Goal: Transaction & Acquisition: Purchase product/service

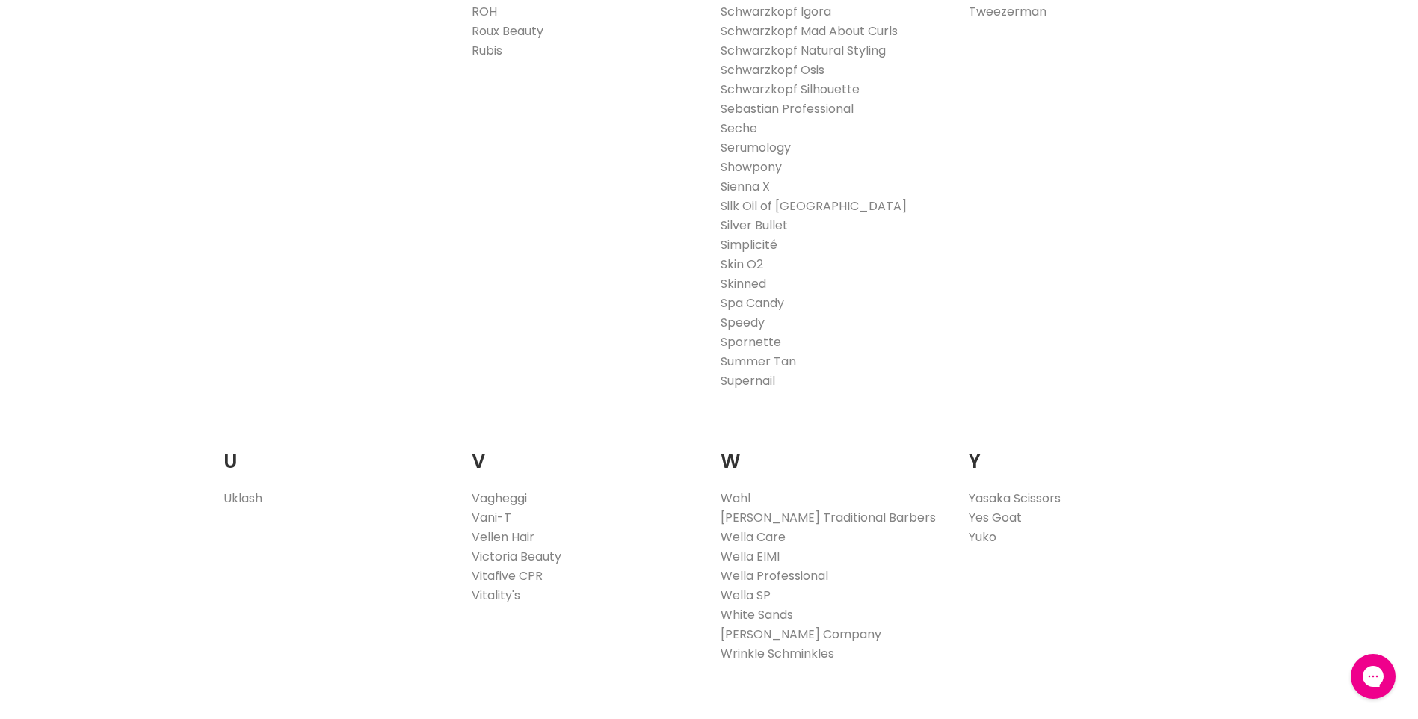
scroll to position [2616, 0]
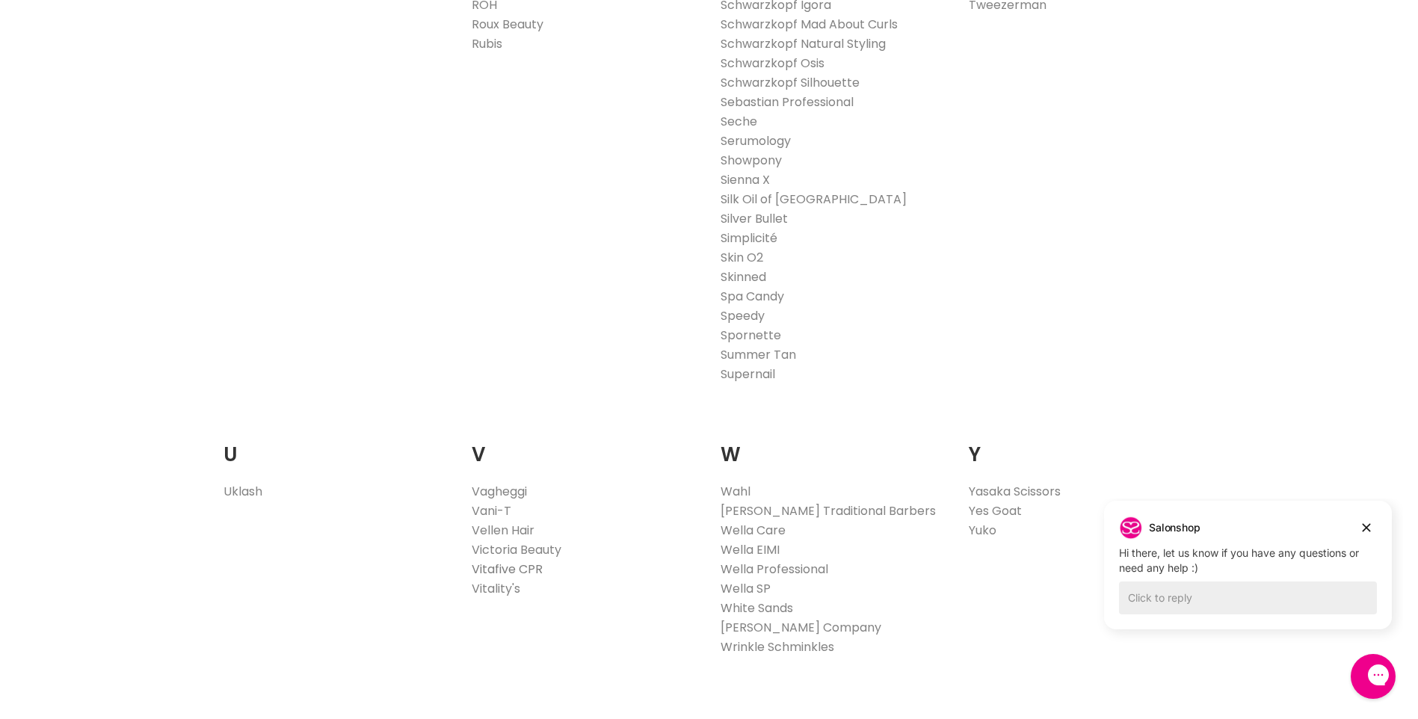
click at [508, 568] on link "Vitafive CPR" at bounding box center [507, 569] width 71 height 17
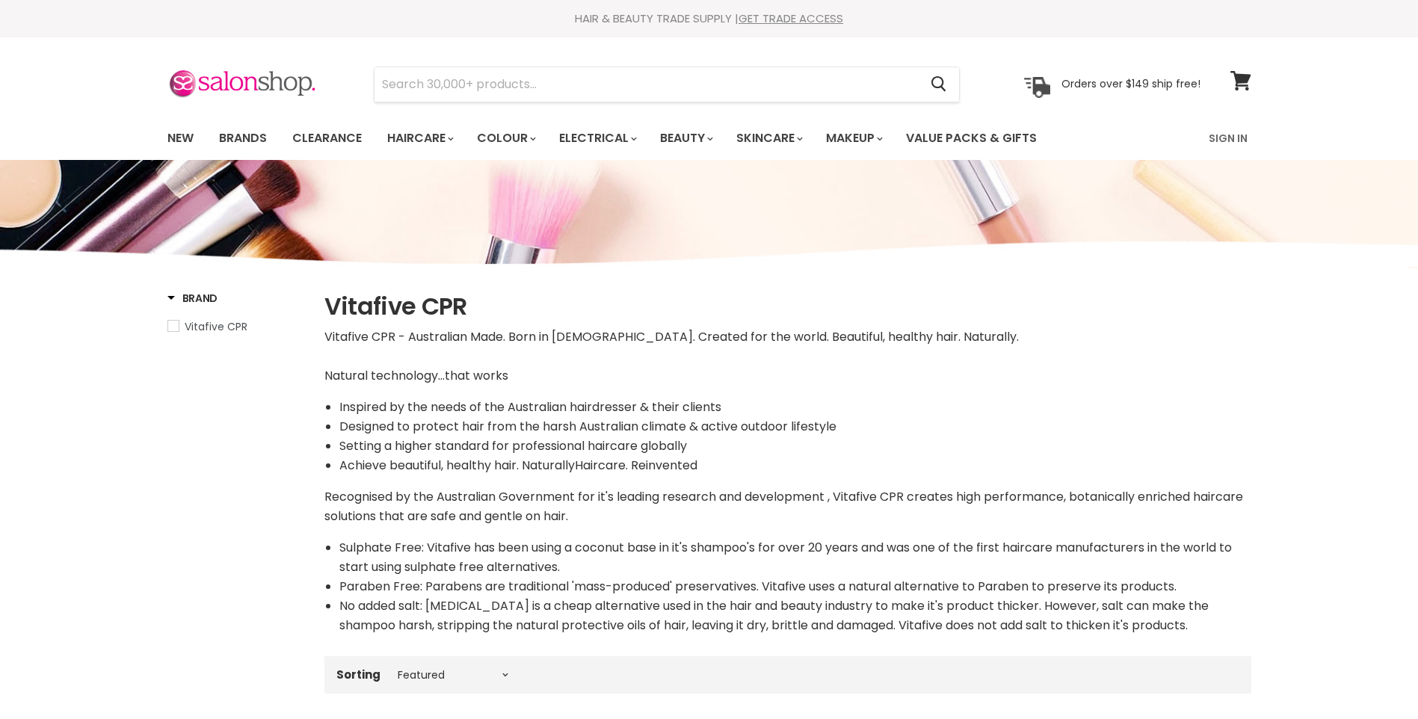
select select "manual"
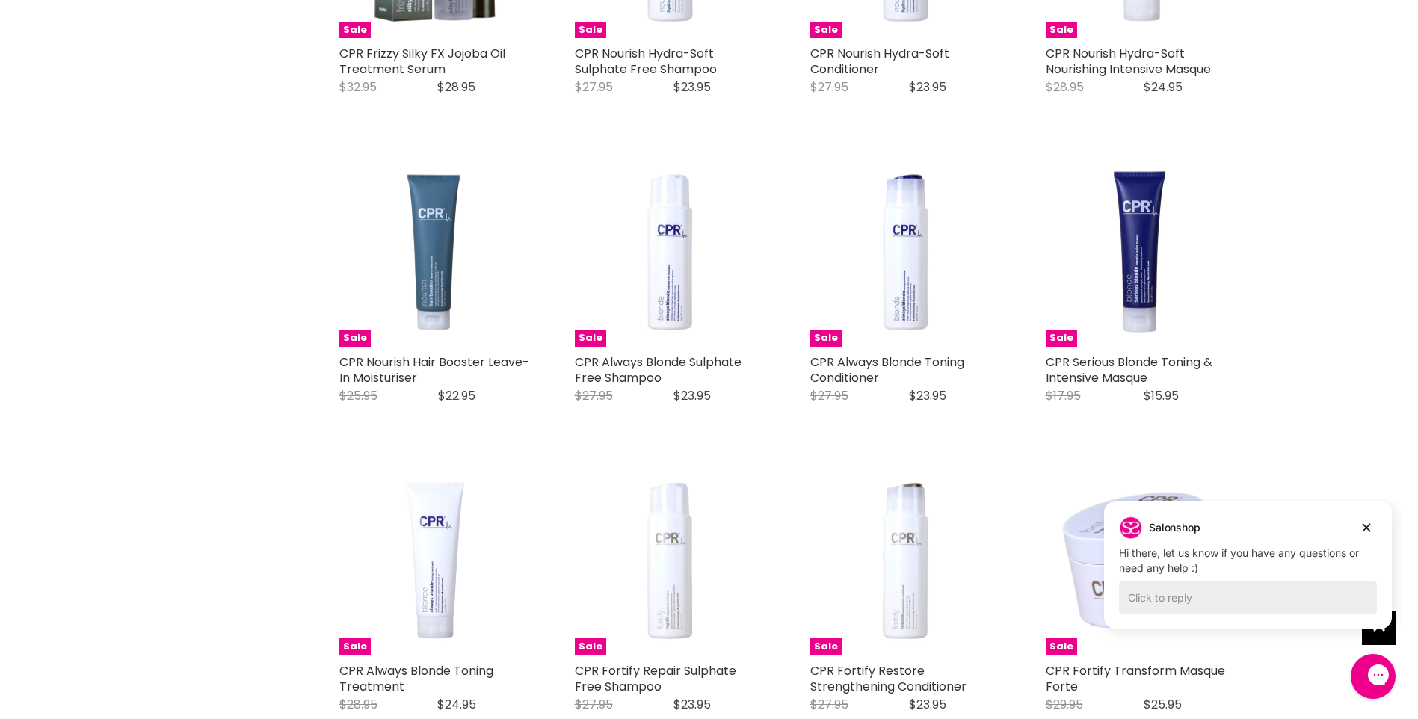
scroll to position [1196, 0]
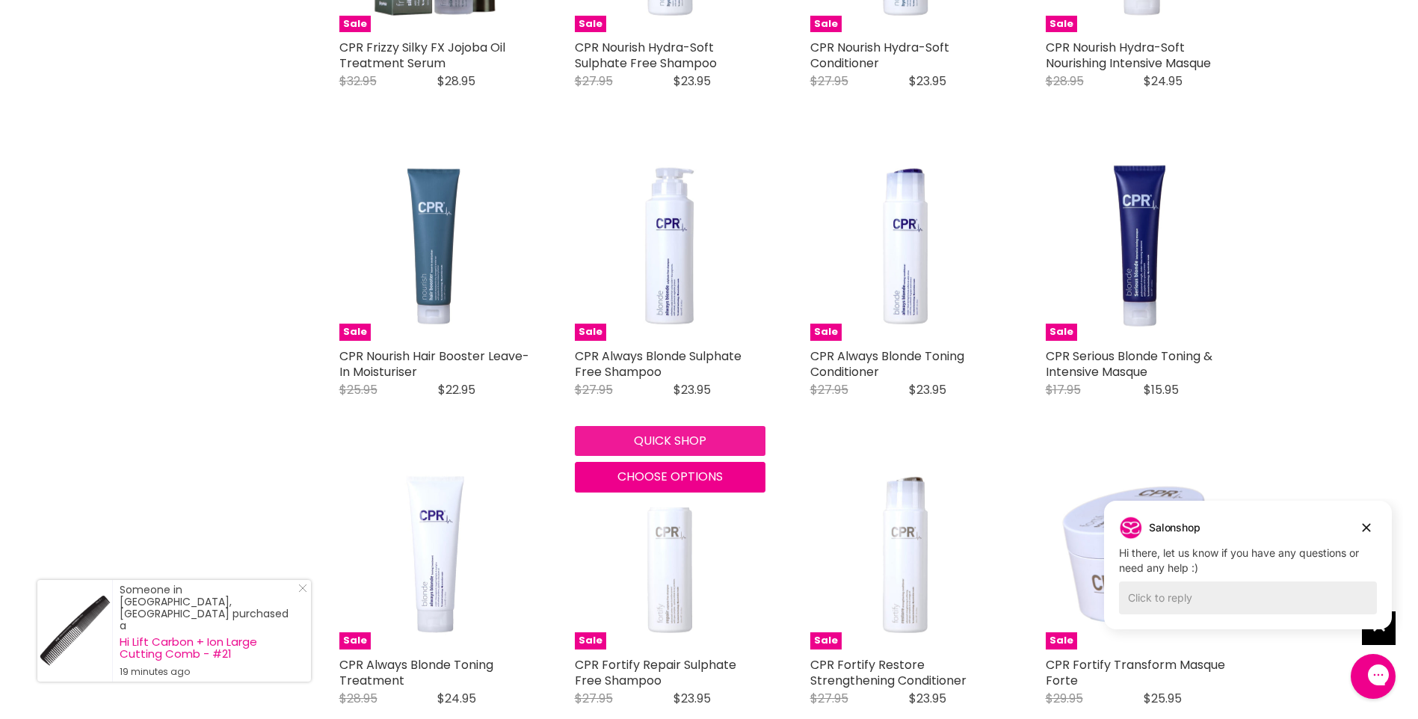
click at [656, 438] on button "Quick shop" at bounding box center [670, 441] width 191 height 30
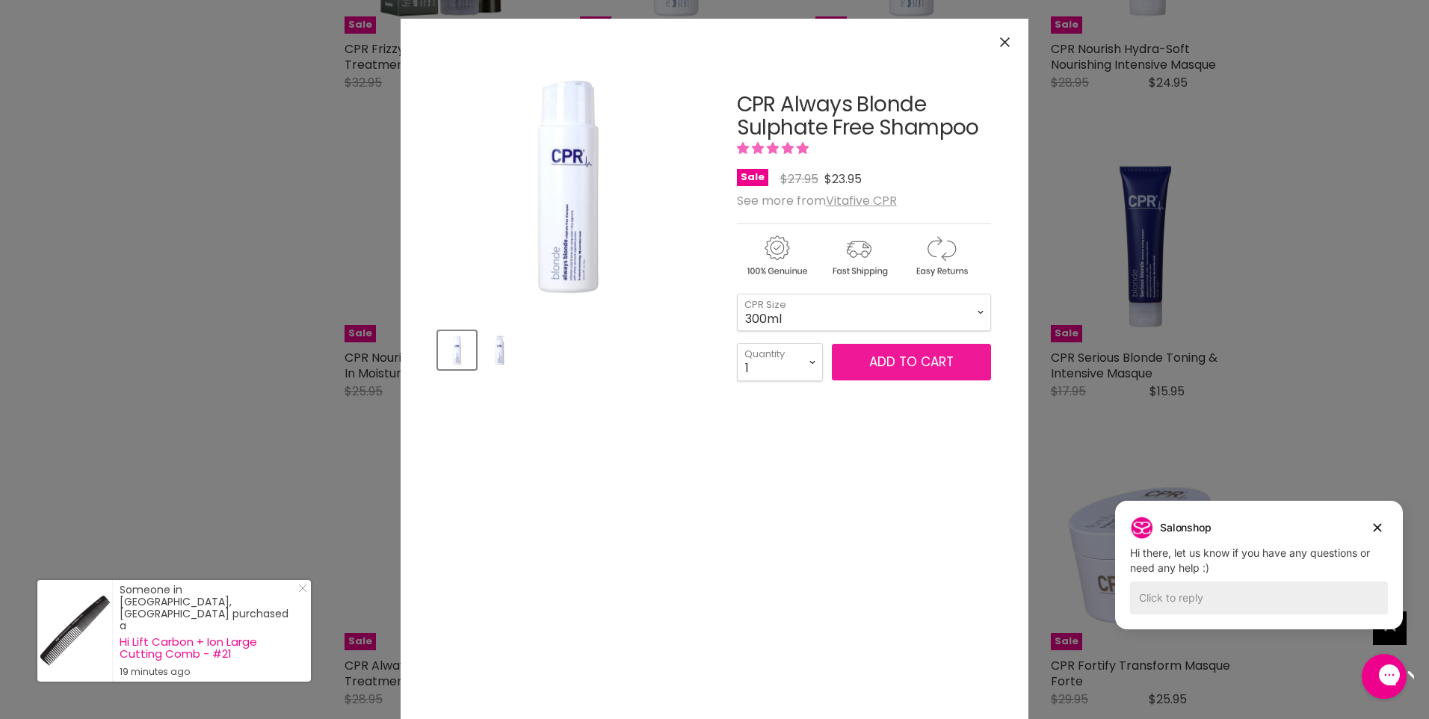
click at [913, 355] on span "Add to cart" at bounding box center [911, 362] width 84 height 18
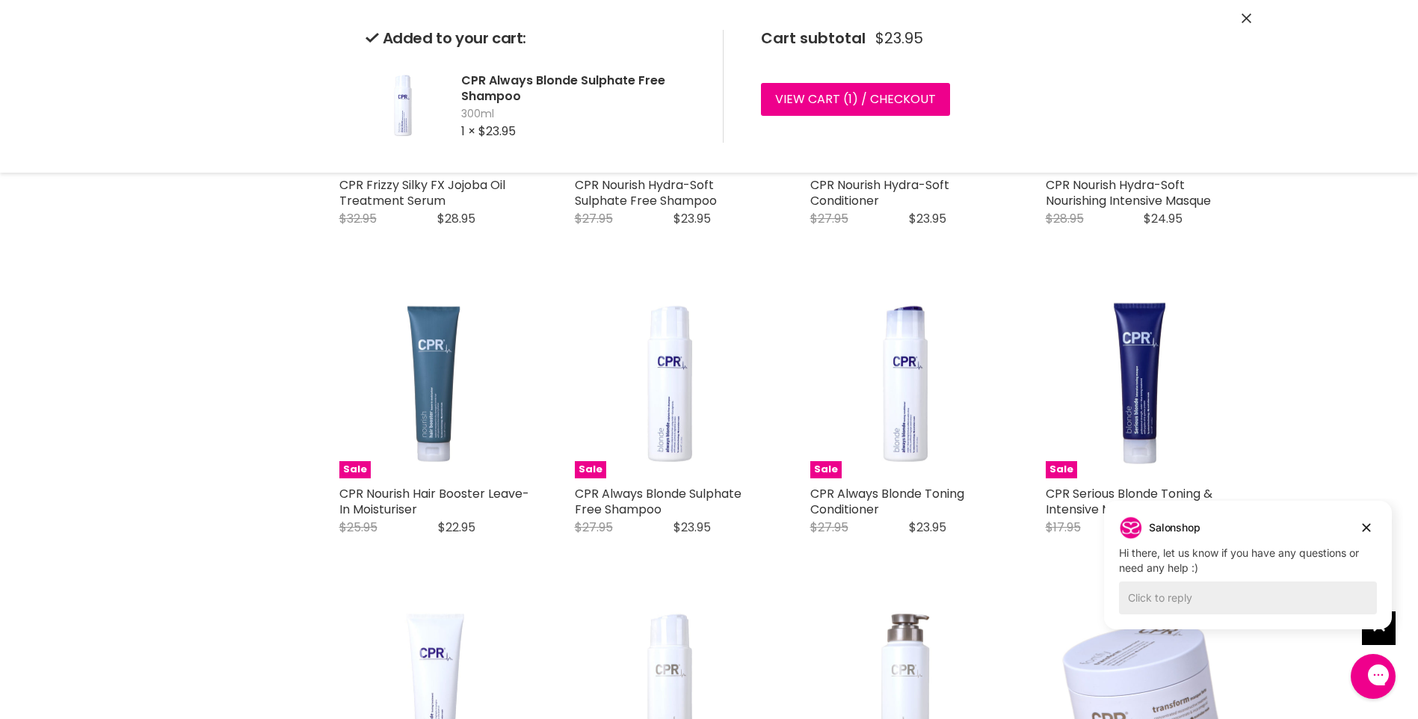
scroll to position [1047, 0]
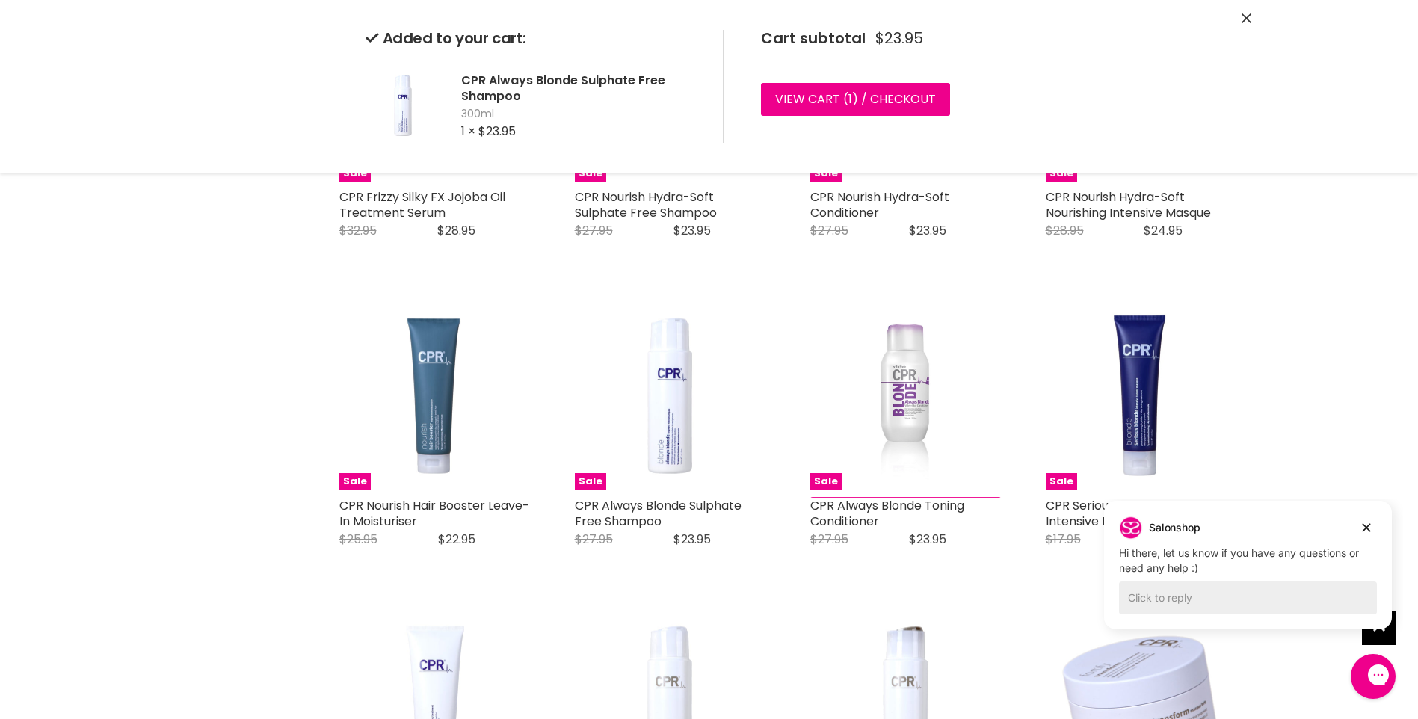
click at [907, 564] on div "Quick shop Choose options" at bounding box center [905, 527] width 197 height 73
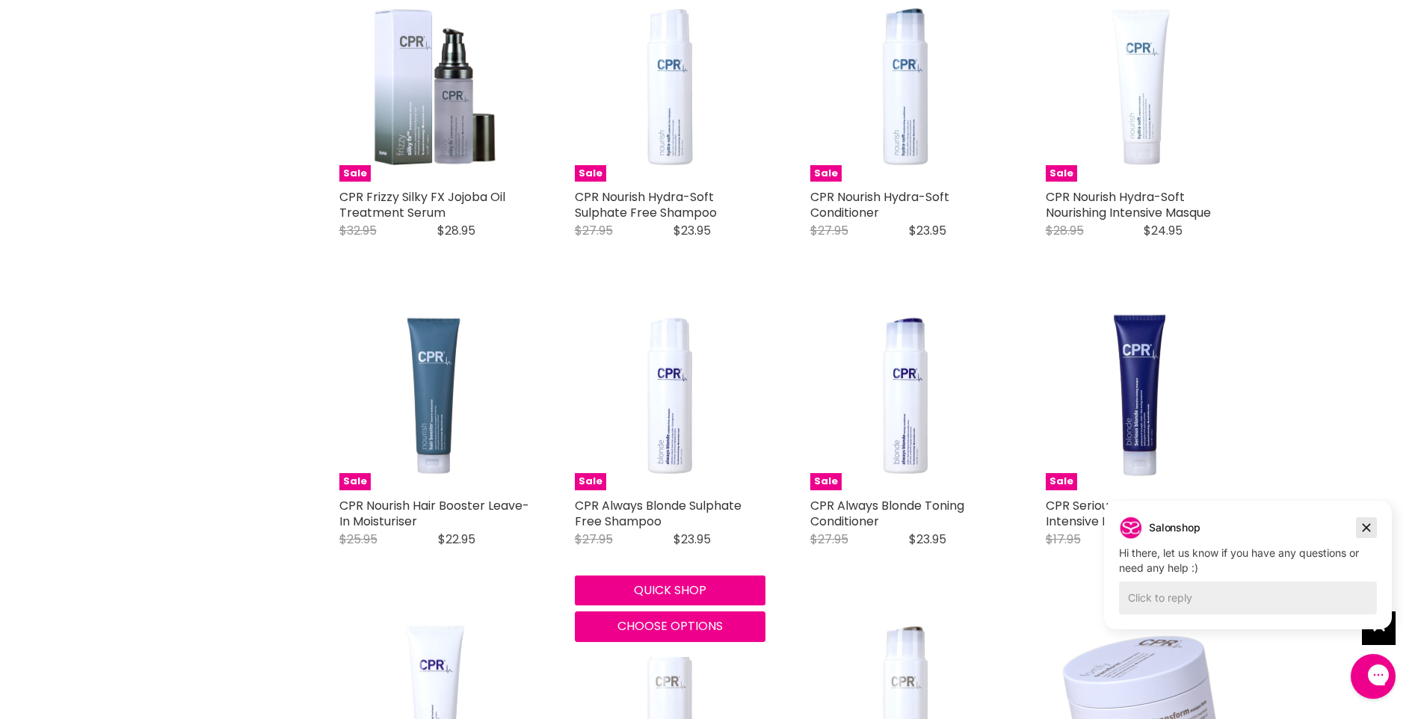
click at [1366, 527] on icon "Dismiss campaign" at bounding box center [1367, 528] width 8 height 8
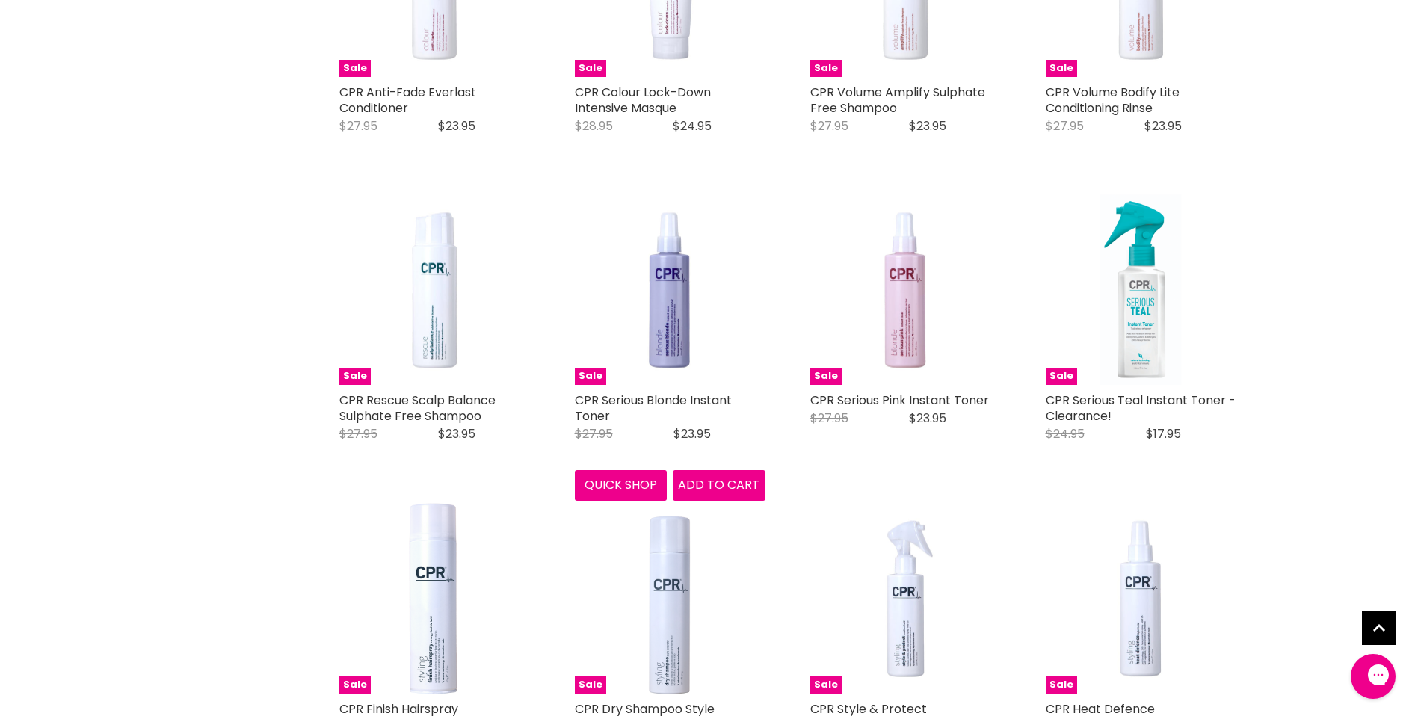
scroll to position [2392, 0]
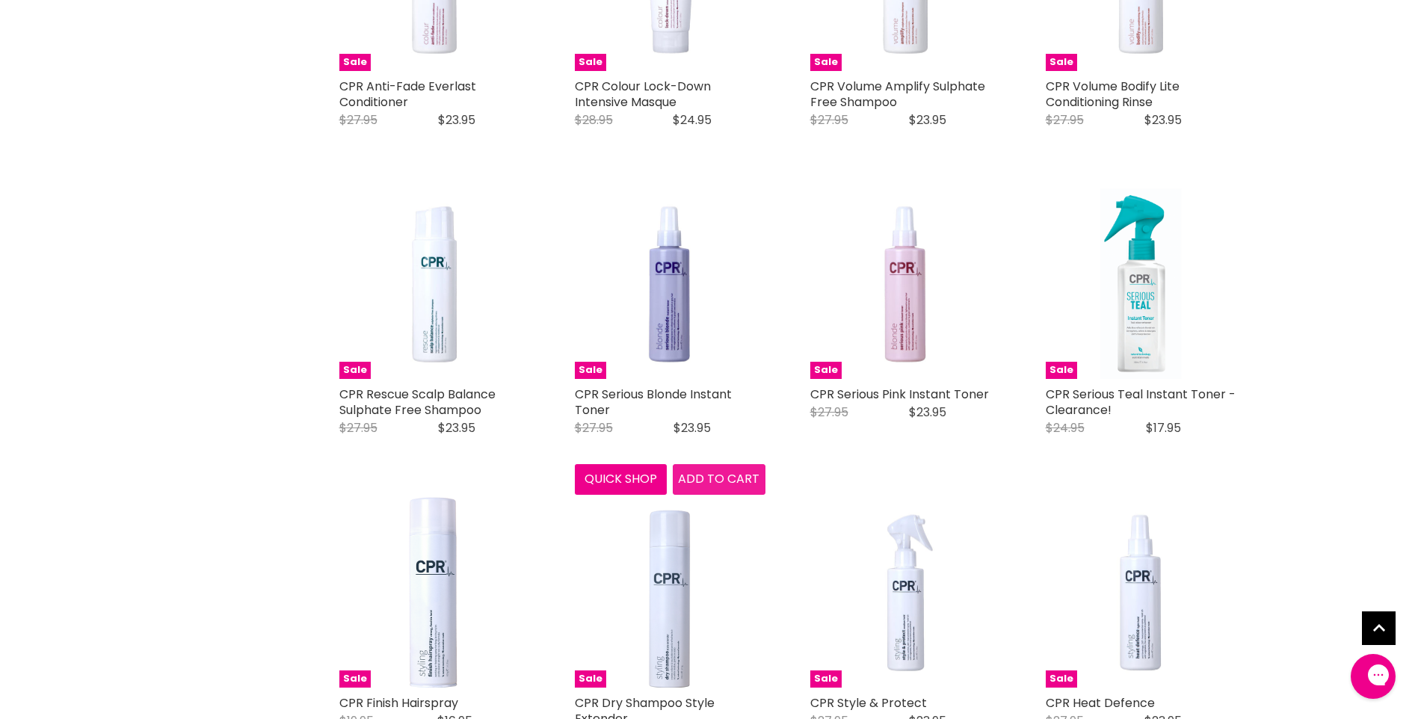
click at [712, 472] on span "Add to cart" at bounding box center [718, 478] width 81 height 17
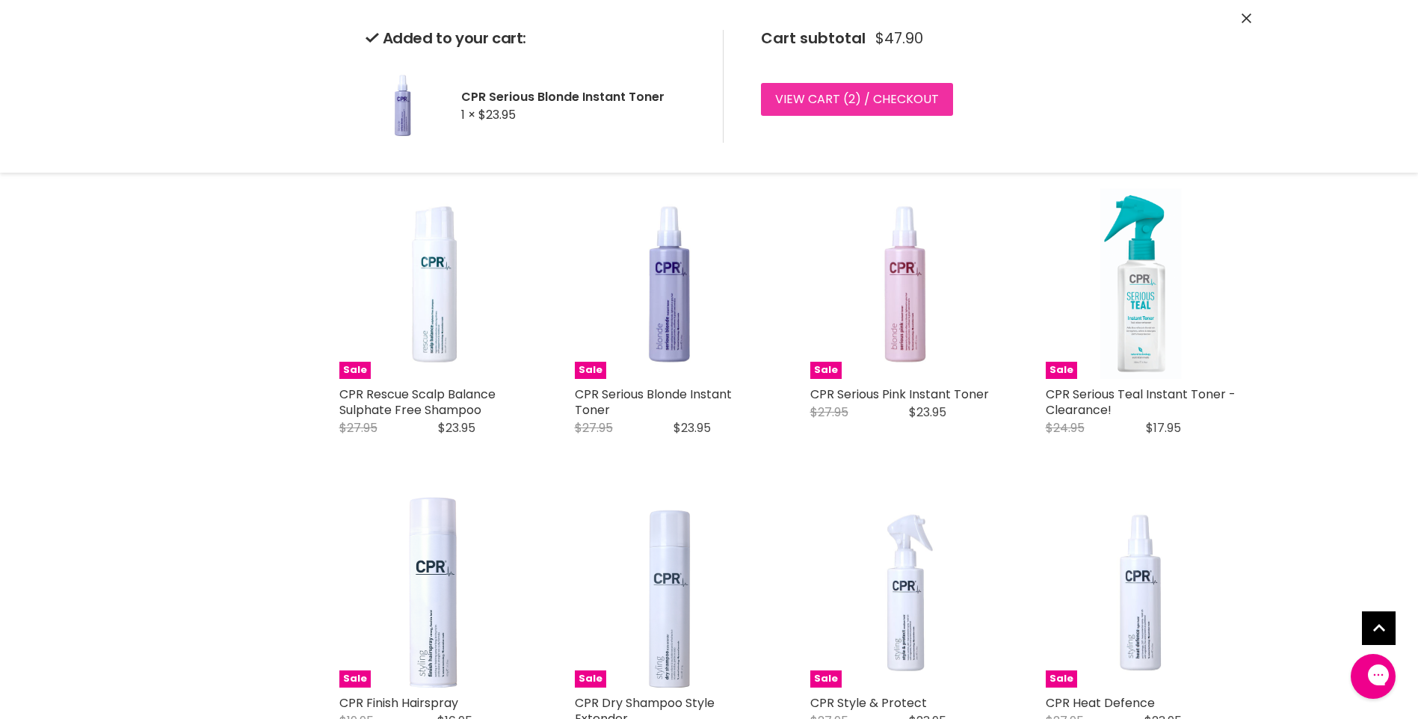
click at [814, 95] on link "View cart ( 2 ) / Checkout" at bounding box center [857, 99] width 192 height 33
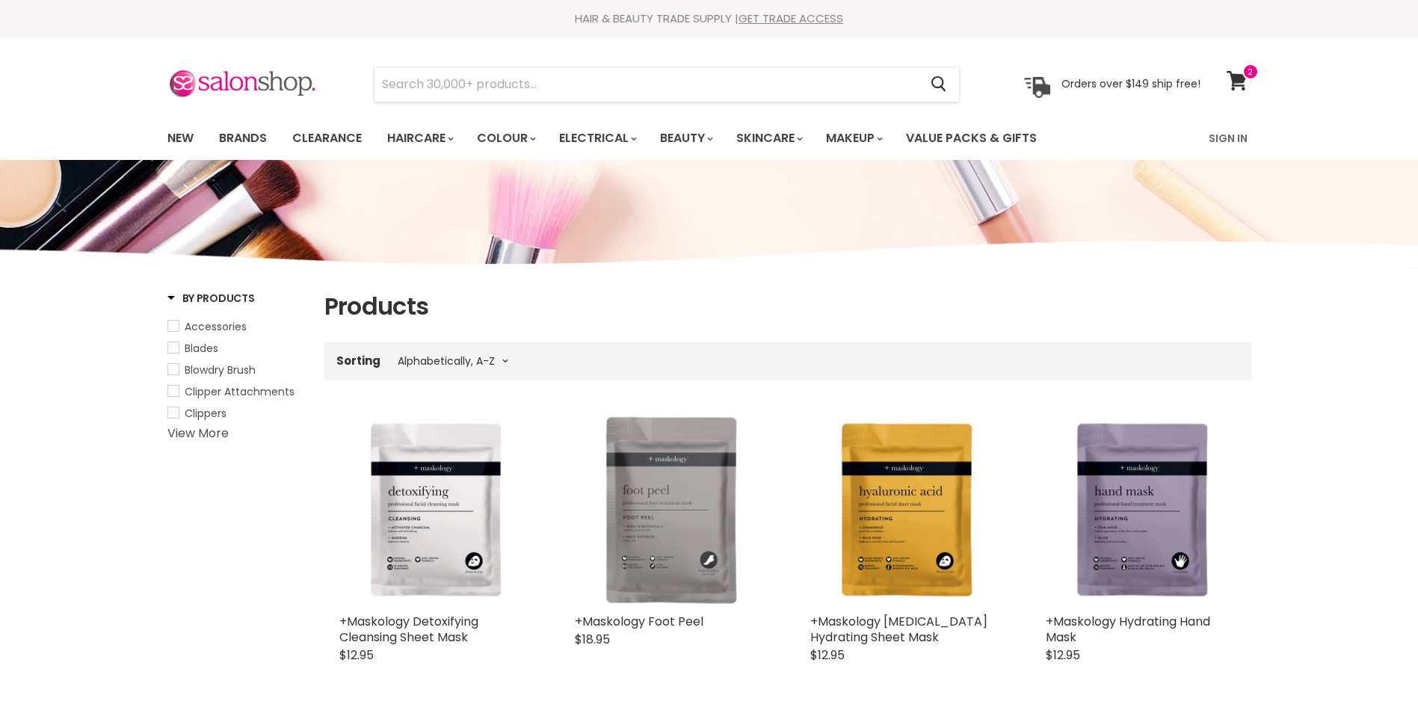
select select "title-ascending"
click at [251, 139] on link "Brands" at bounding box center [243, 138] width 70 height 31
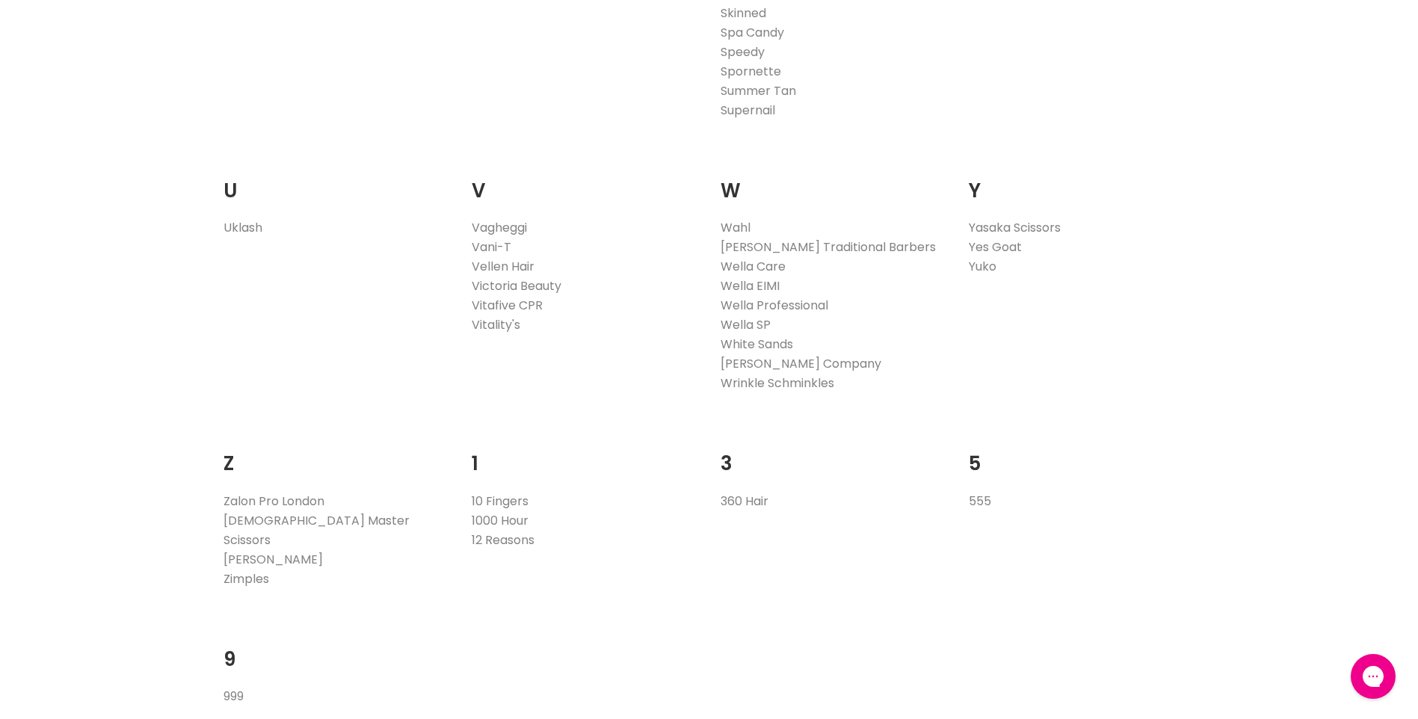
scroll to position [2915, 0]
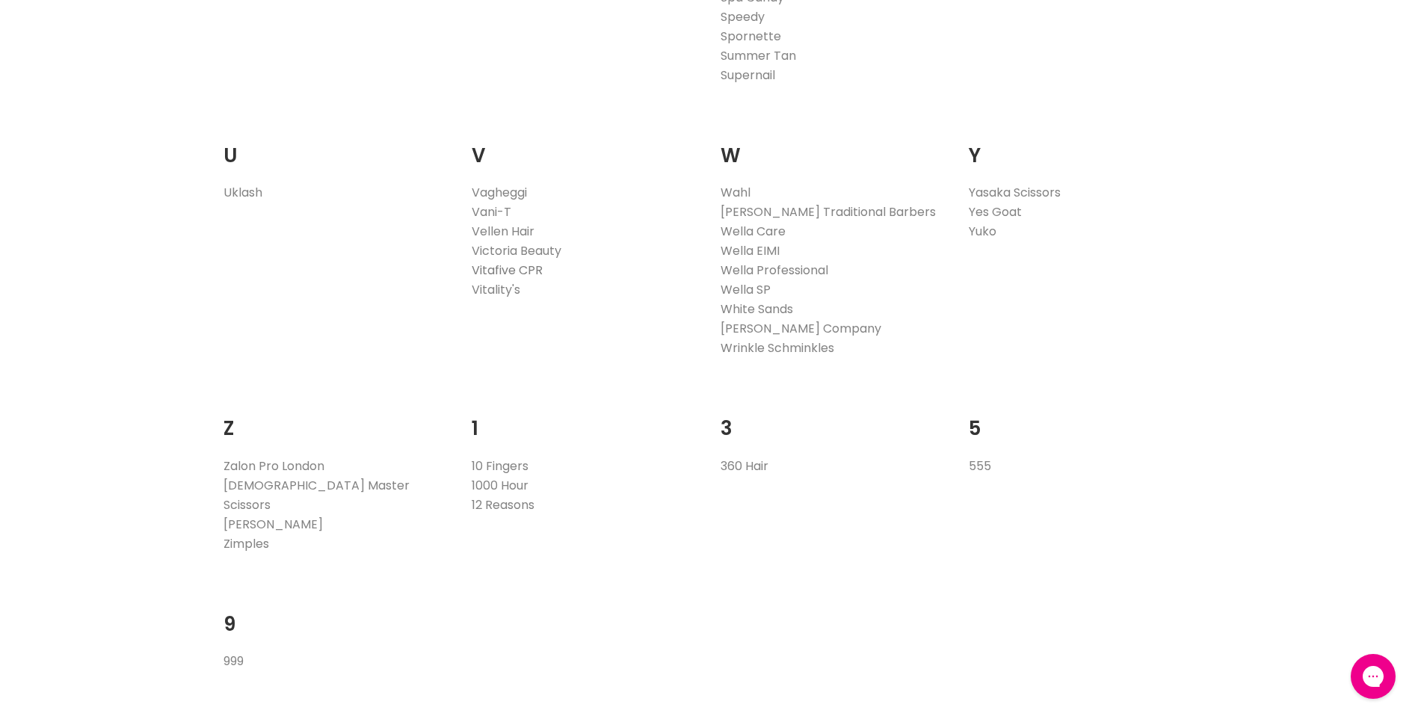
click at [520, 266] on link "Vitafive CPR" at bounding box center [507, 270] width 71 height 17
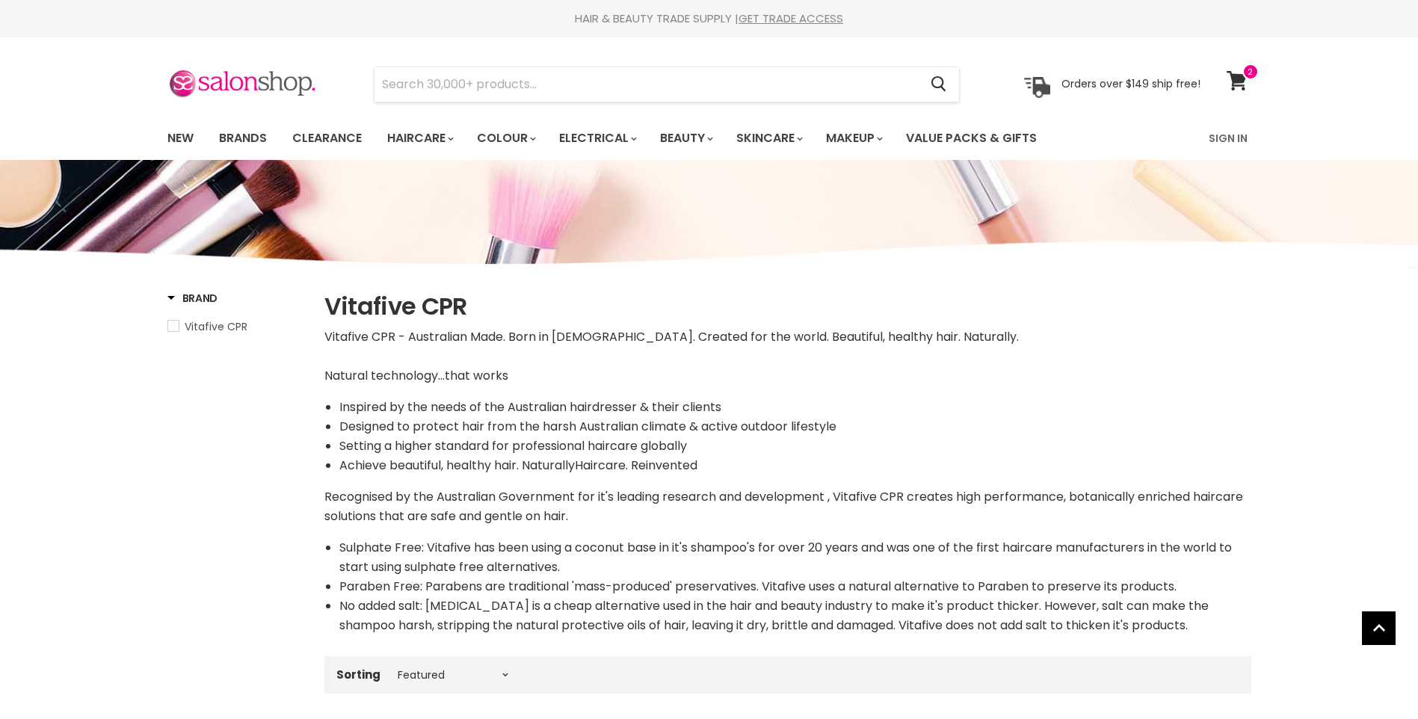
select select "manual"
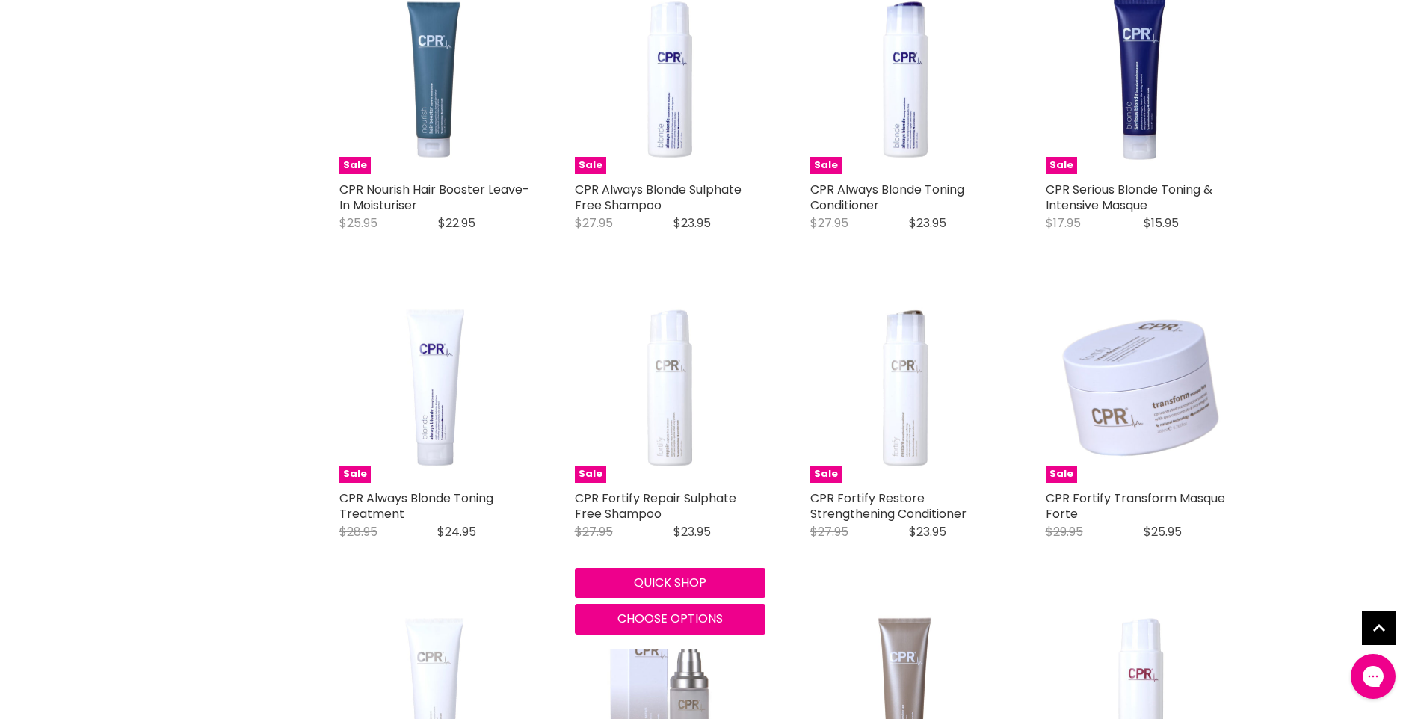
scroll to position [1346, 0]
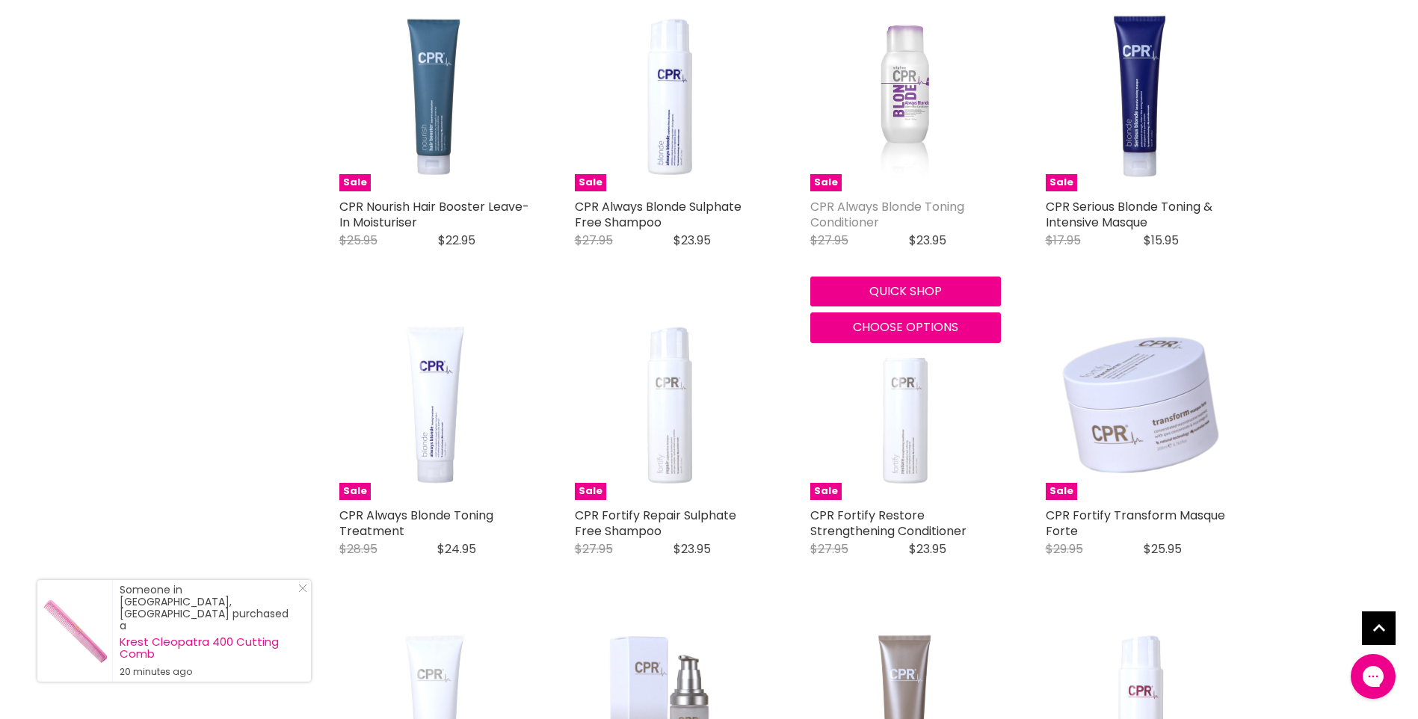
click at [860, 215] on link "CPR Always Blonde Toning Conditioner" at bounding box center [887, 214] width 154 height 33
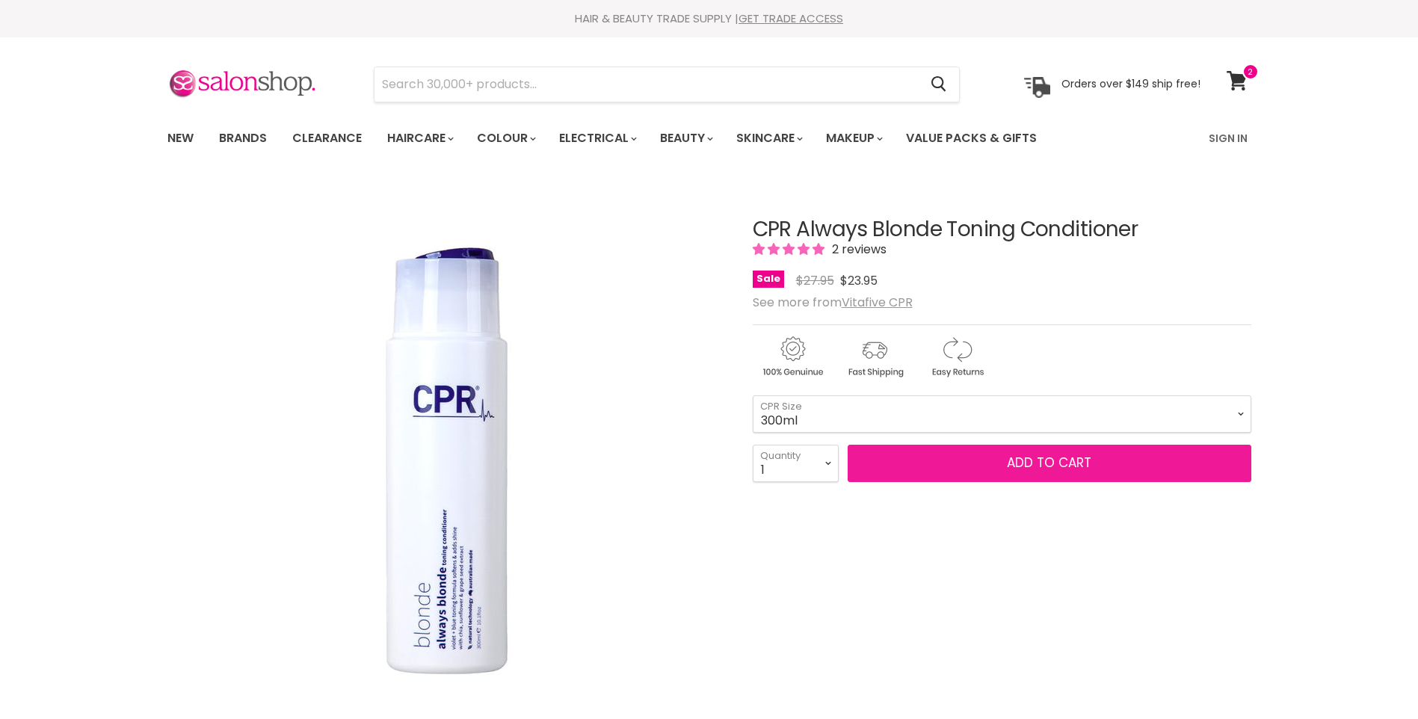
click at [1055, 463] on span "Add to cart" at bounding box center [1049, 463] width 84 height 18
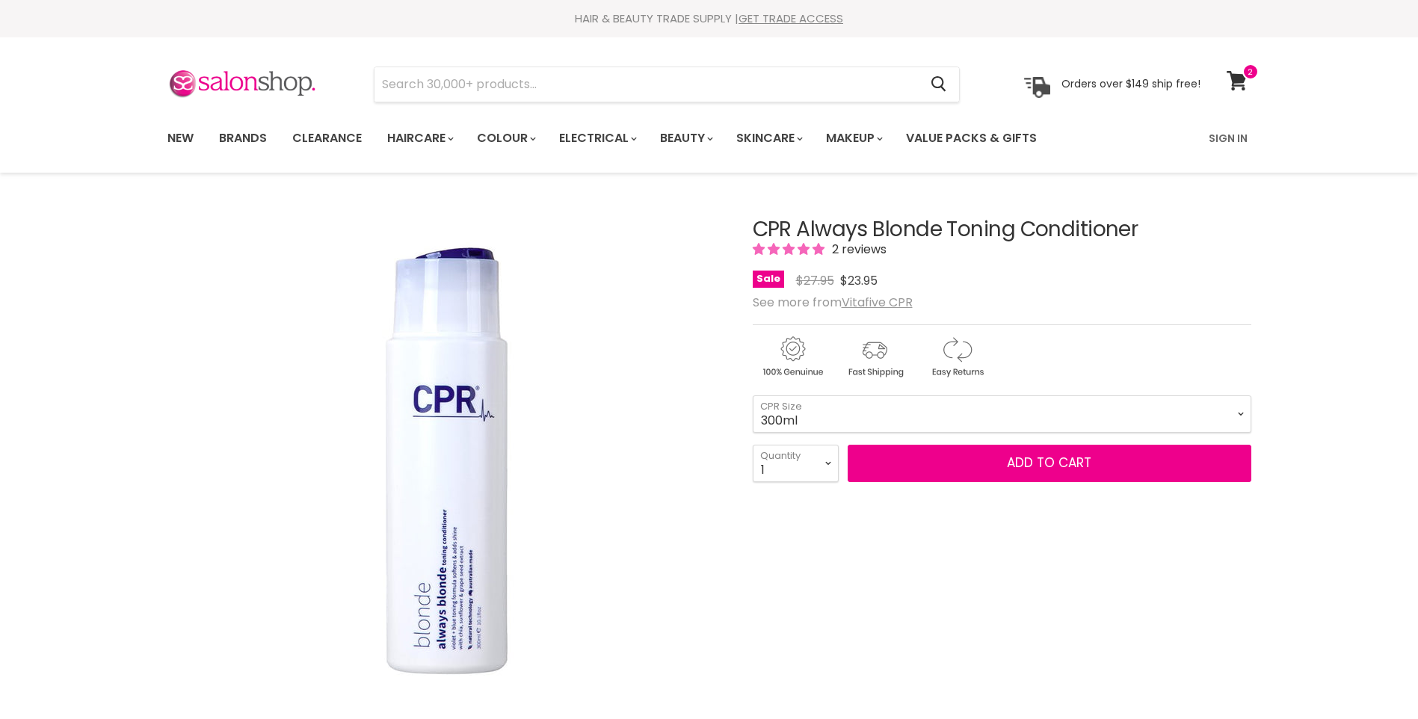
scroll to position [440, 0]
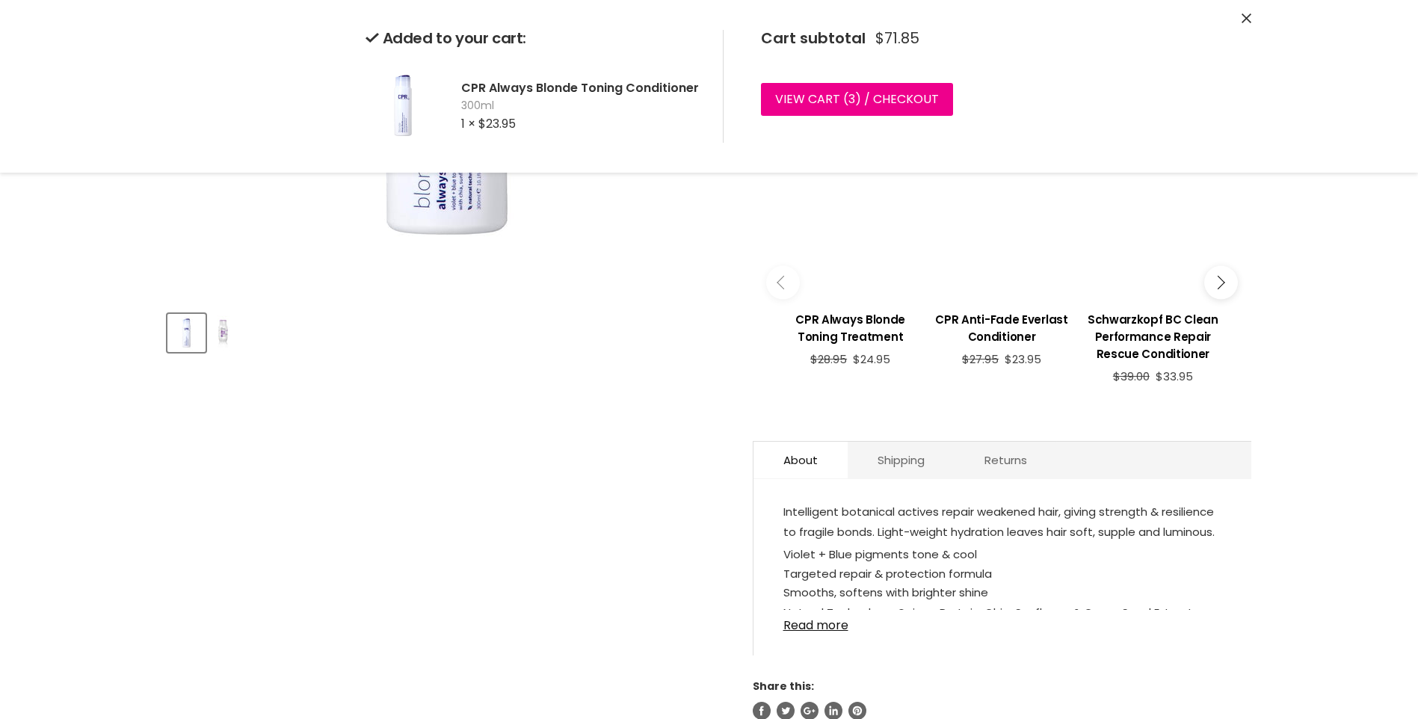
click at [805, 226] on div "Main content" at bounding box center [851, 232] width 136 height 136
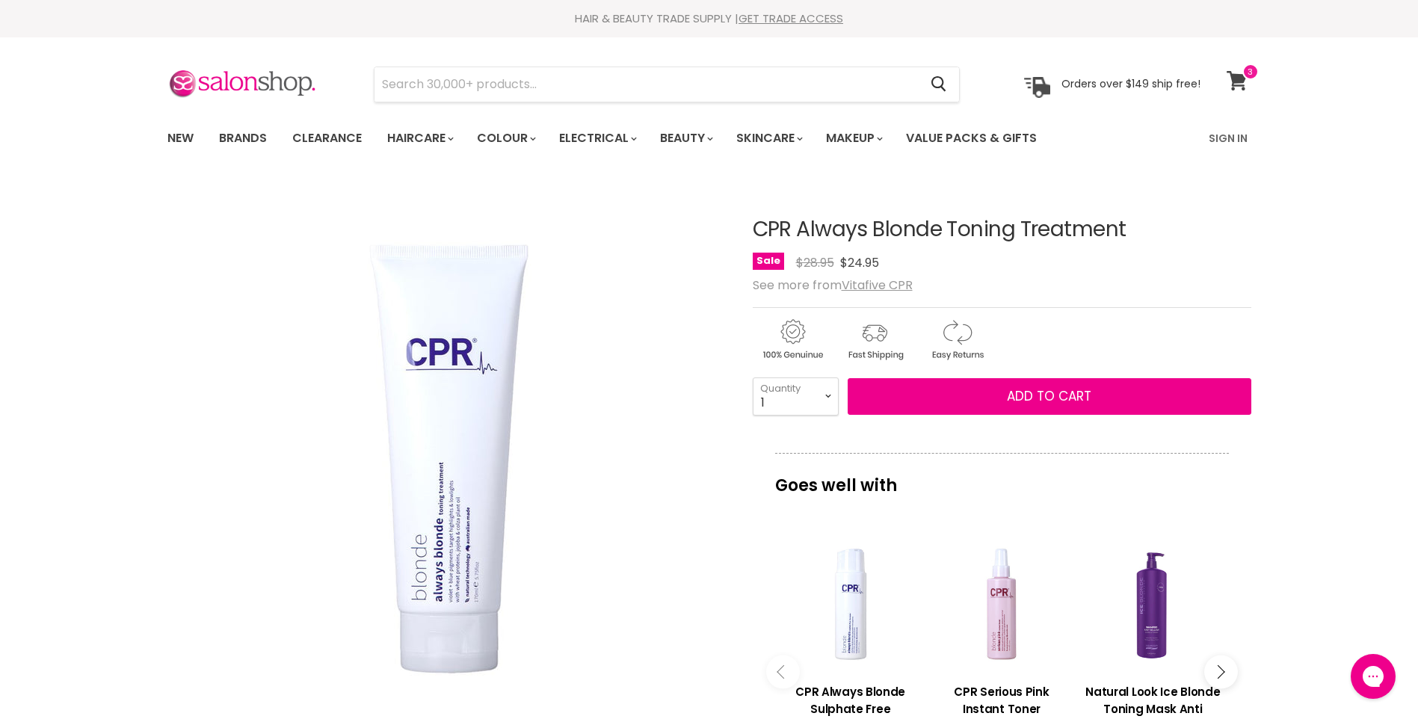
click at [1239, 78] on icon at bounding box center [1237, 80] width 20 height 19
